Goal: Register for event/course

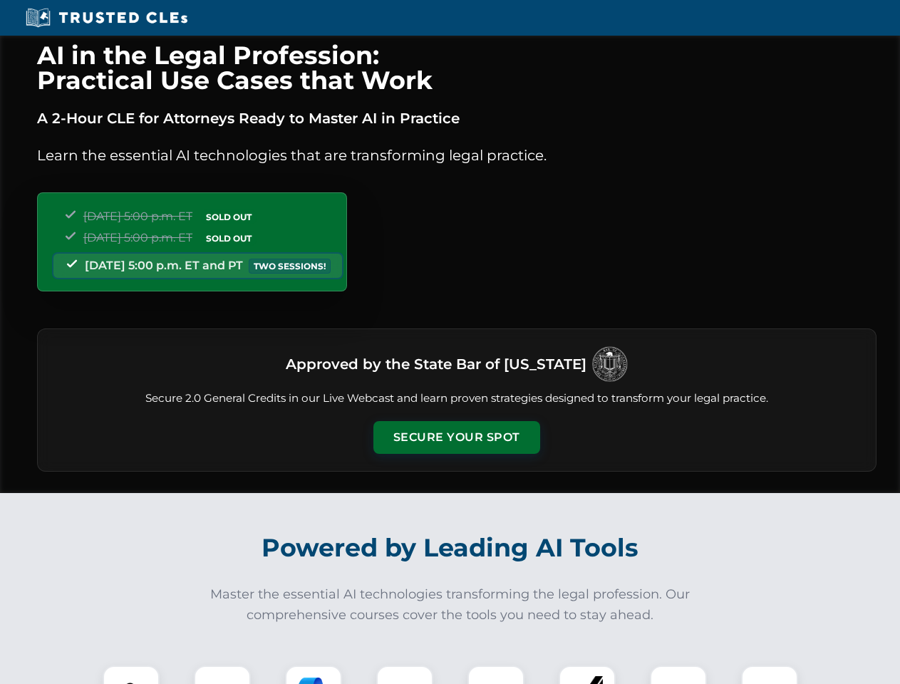
click at [456, 438] on button "Secure Your Spot" at bounding box center [456, 437] width 167 height 33
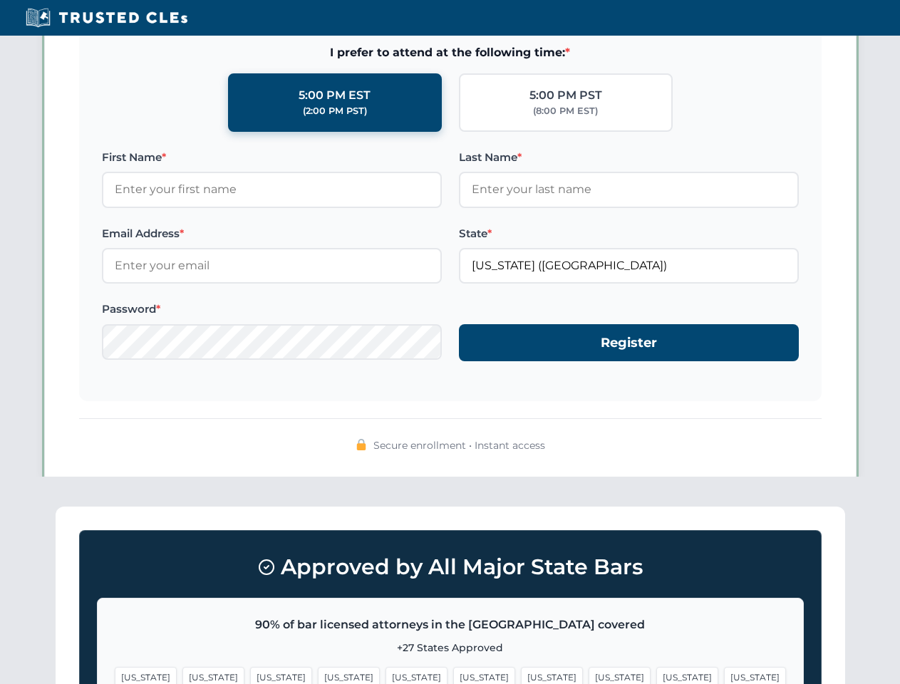
click at [521, 675] on span "[US_STATE]" at bounding box center [552, 677] width 62 height 21
click at [656, 675] on span "[US_STATE]" at bounding box center [687, 677] width 62 height 21
